Goal: Task Accomplishment & Management: Manage account settings

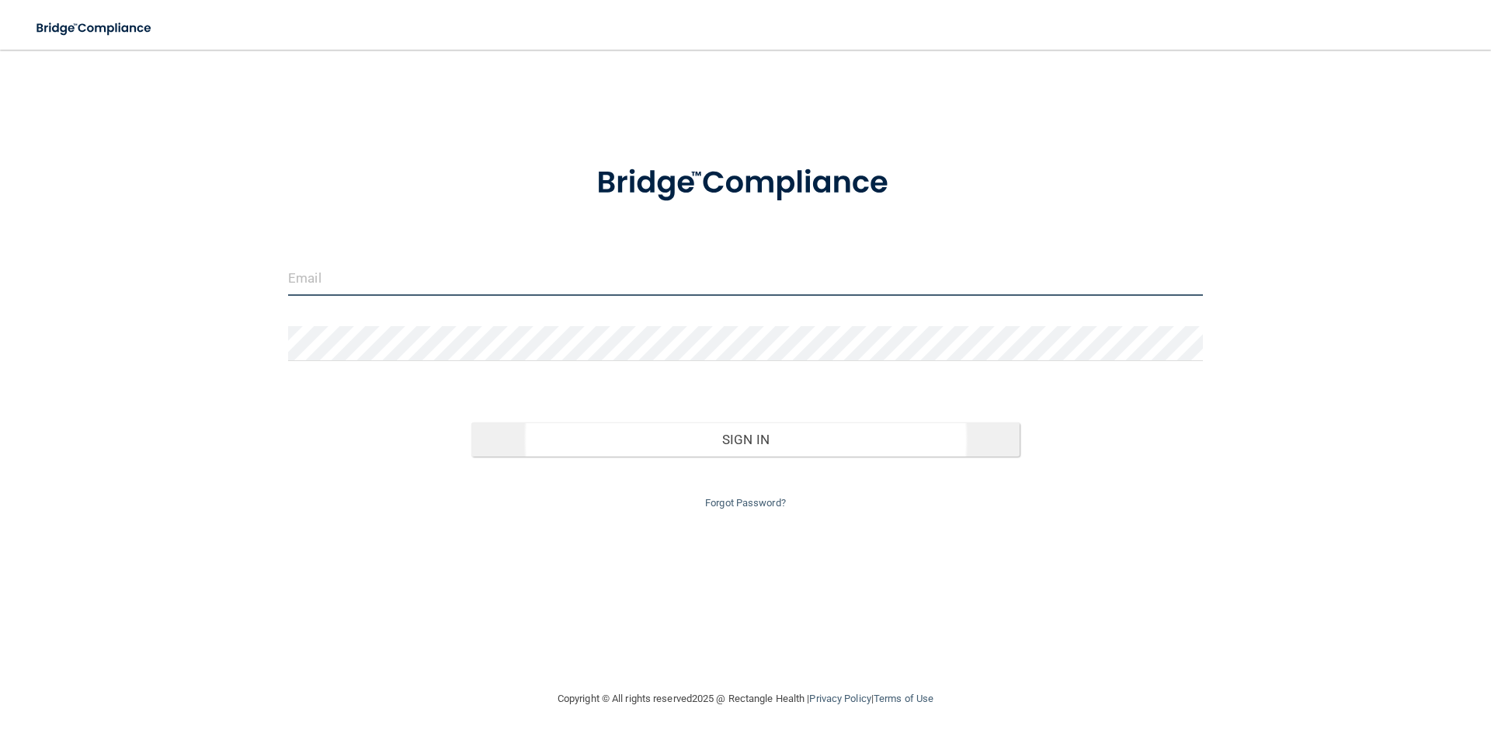
type input "[PERSON_NAME][EMAIL_ADDRESS][PERSON_NAME][DOMAIN_NAME]"
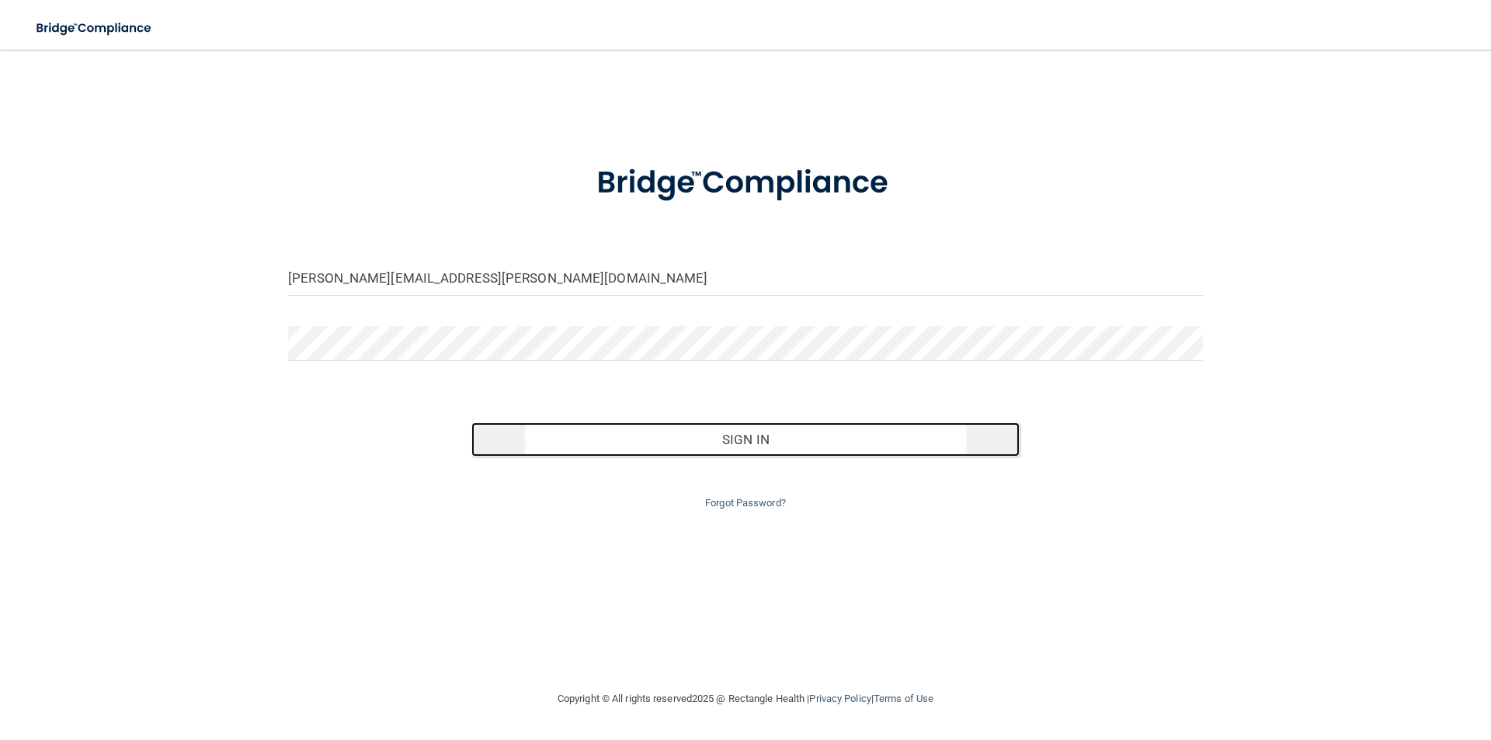
click at [728, 441] on button "Sign In" at bounding box center [746, 440] width 549 height 34
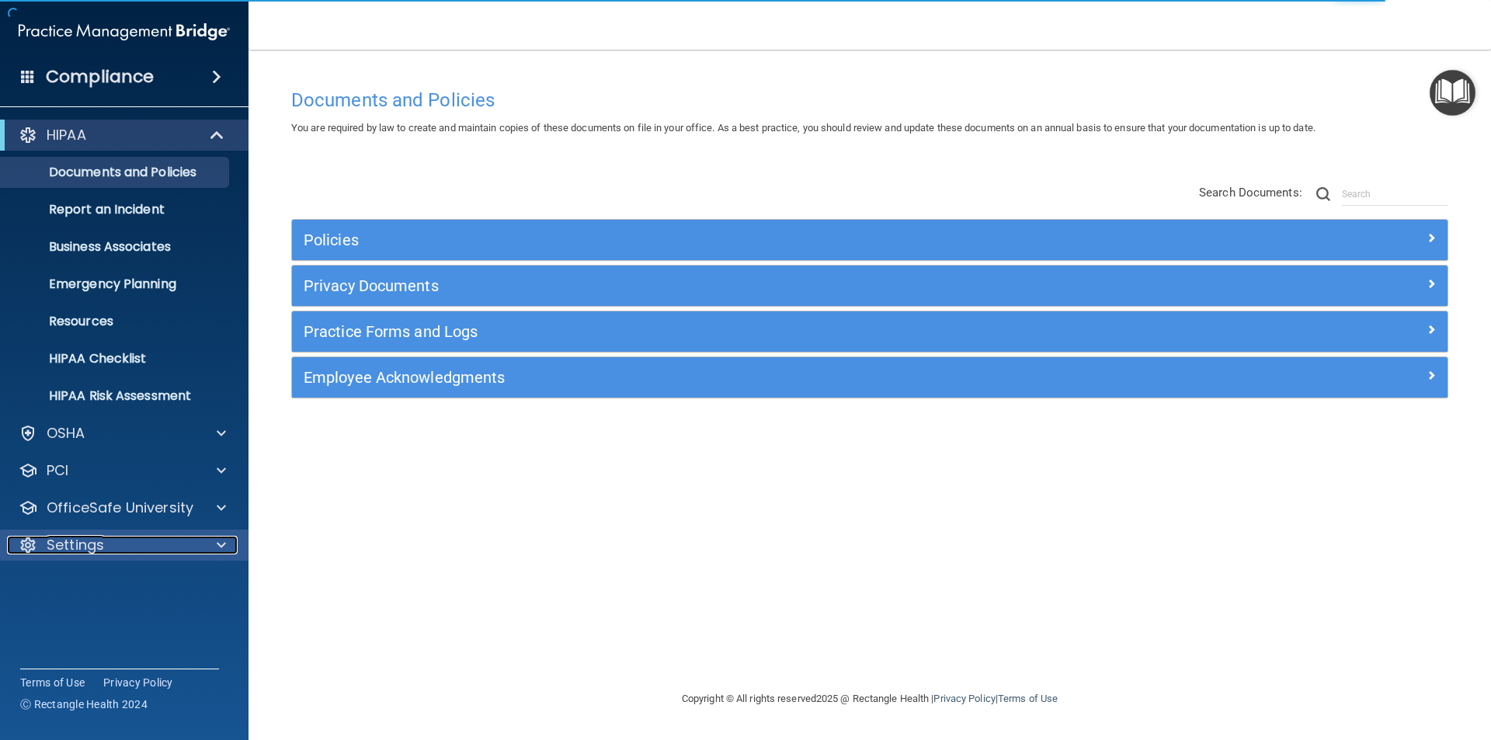
click at [102, 545] on p "Settings" at bounding box center [75, 545] width 57 height 19
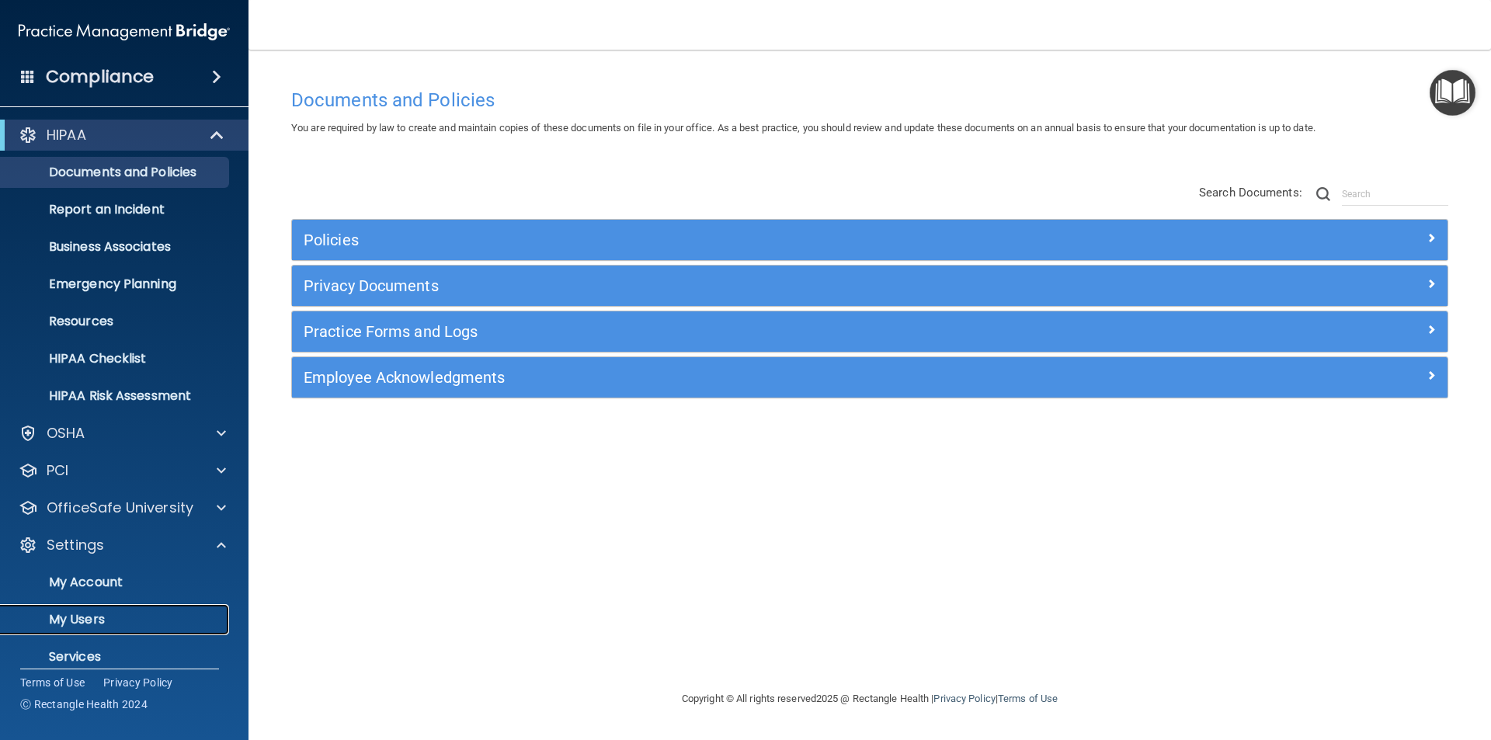
click at [95, 618] on p "My Users" at bounding box center [116, 620] width 212 height 16
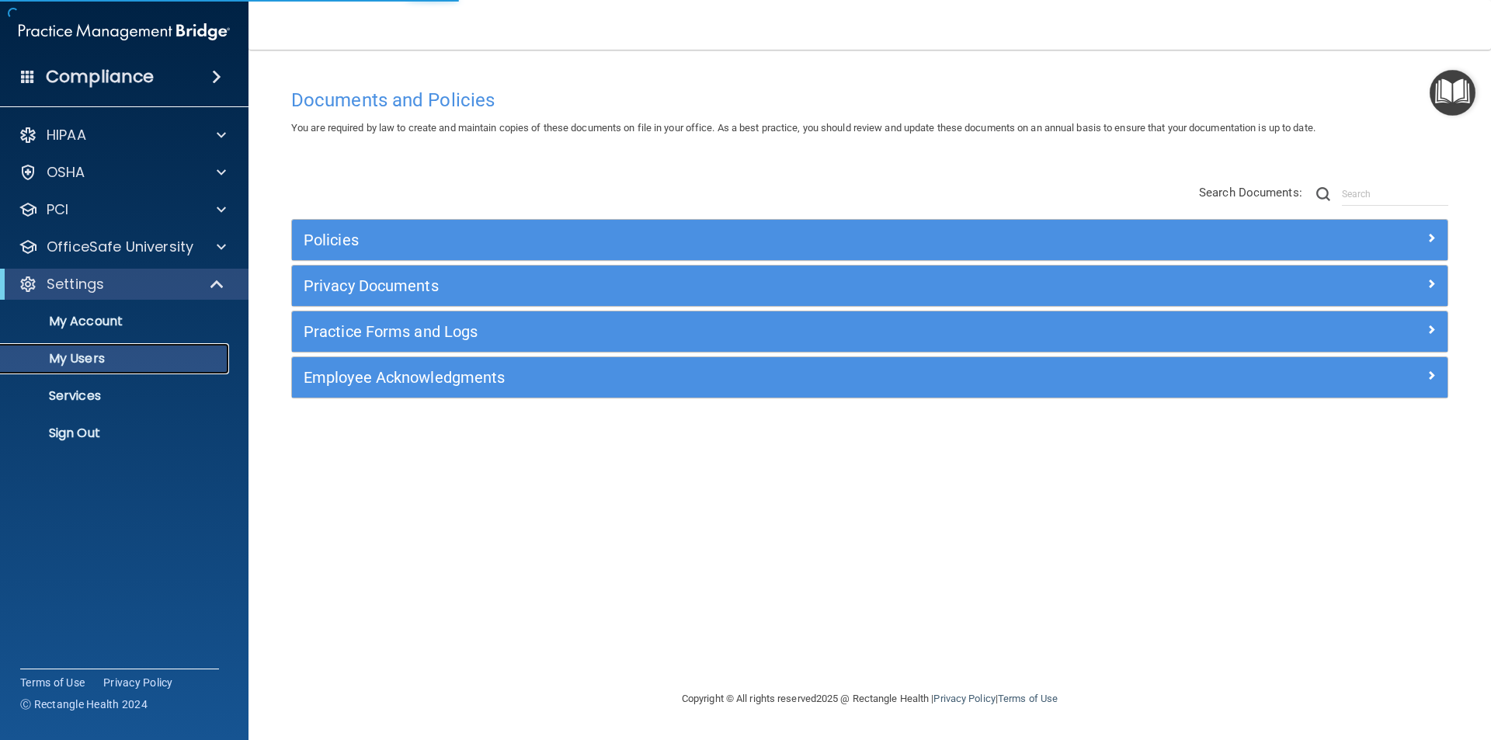
select select "20"
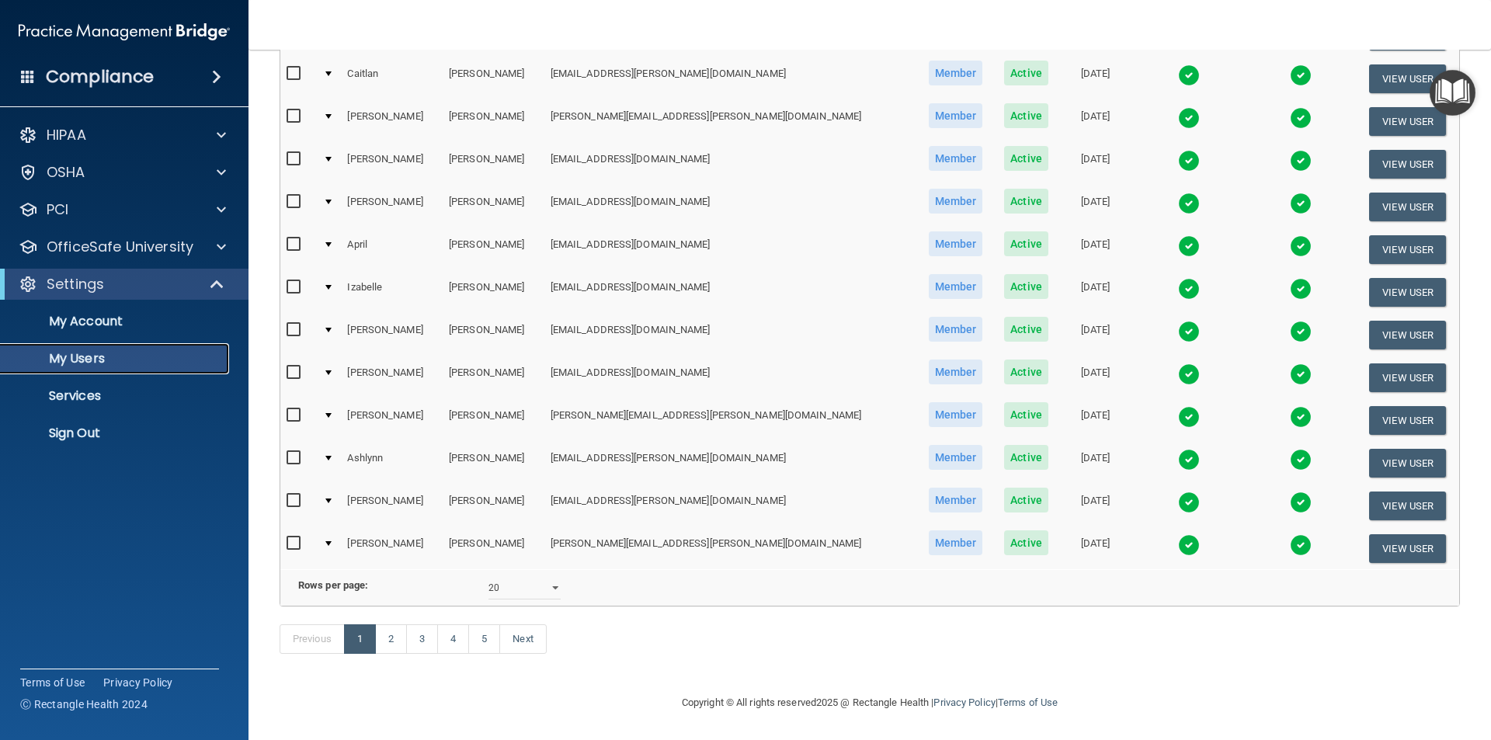
scroll to position [545, 0]
click at [424, 638] on link "3" at bounding box center [422, 640] width 32 height 30
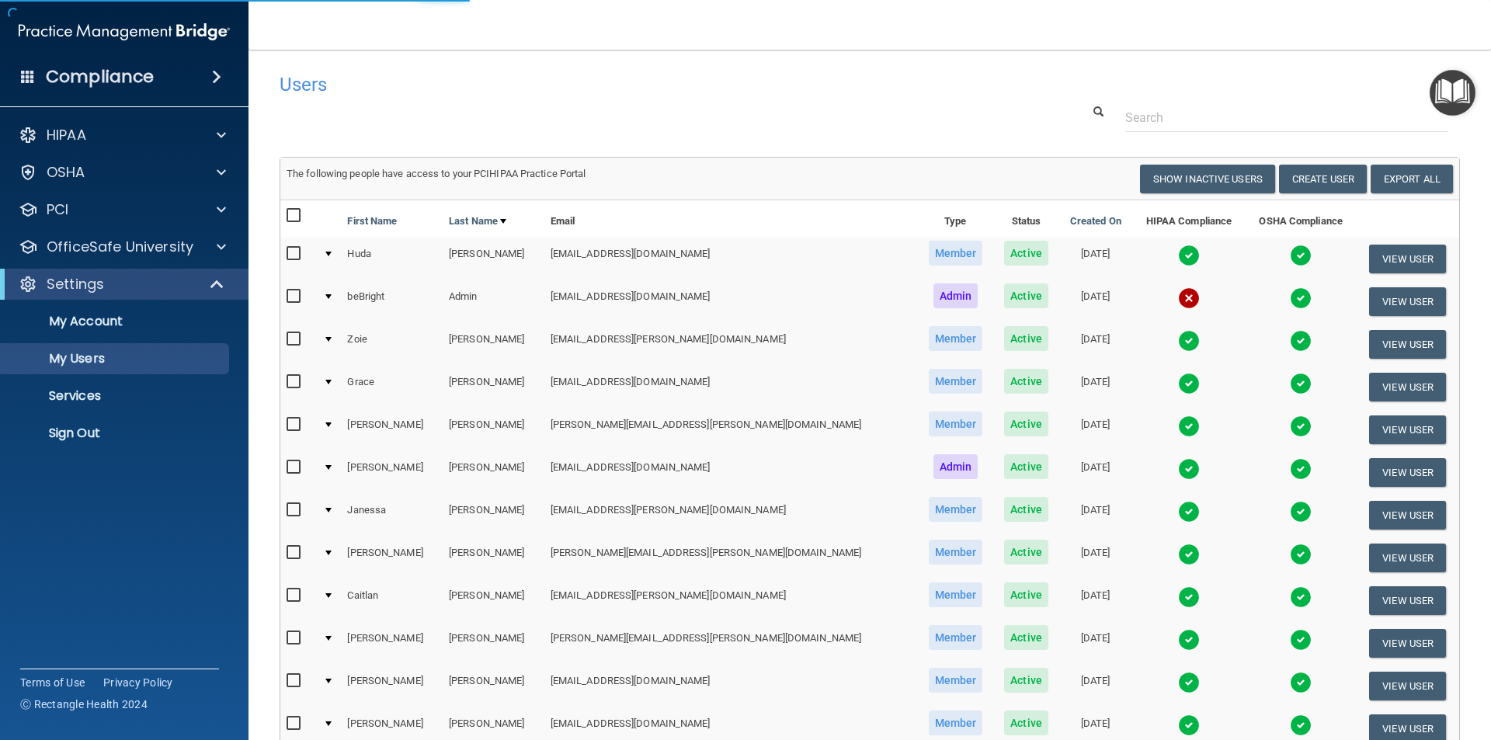
select select "20"
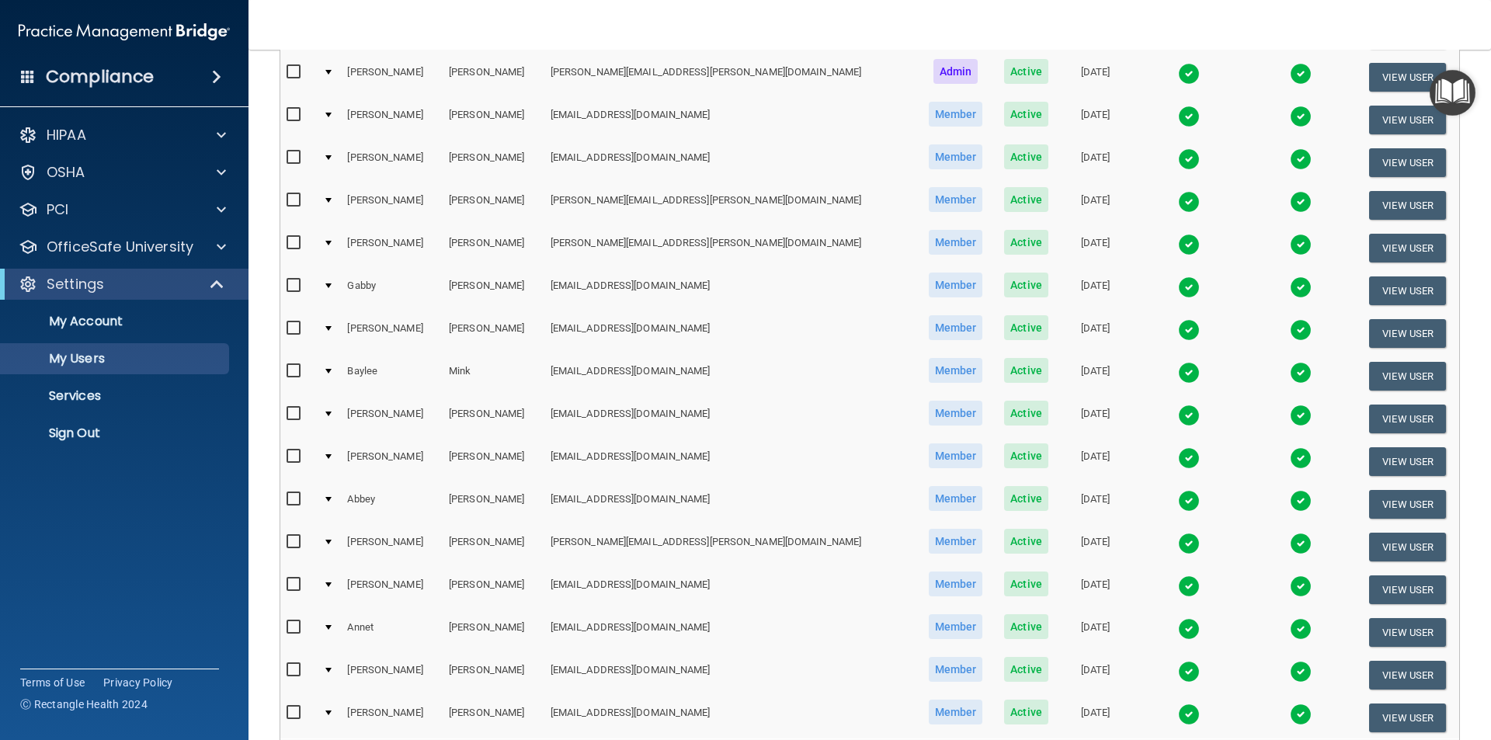
scroll to position [388, 0]
